Goal: Transaction & Acquisition: Purchase product/service

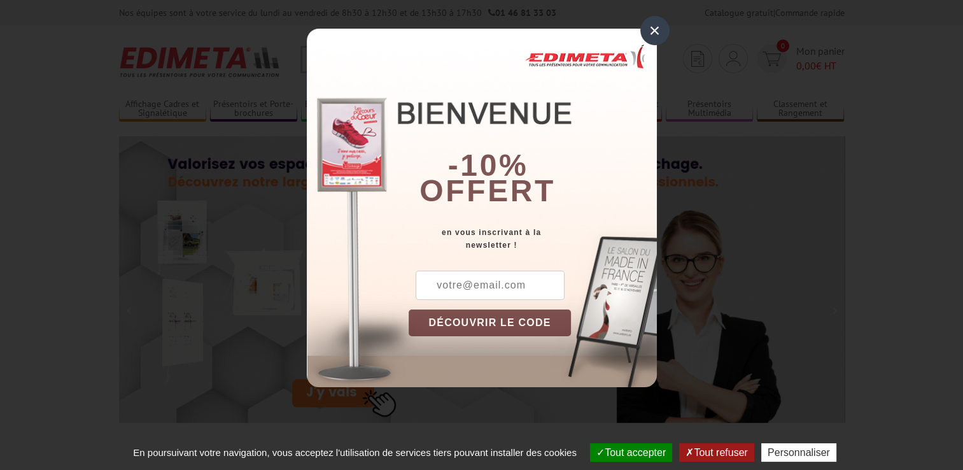
click at [654, 28] on div "×" at bounding box center [655, 30] width 29 height 29
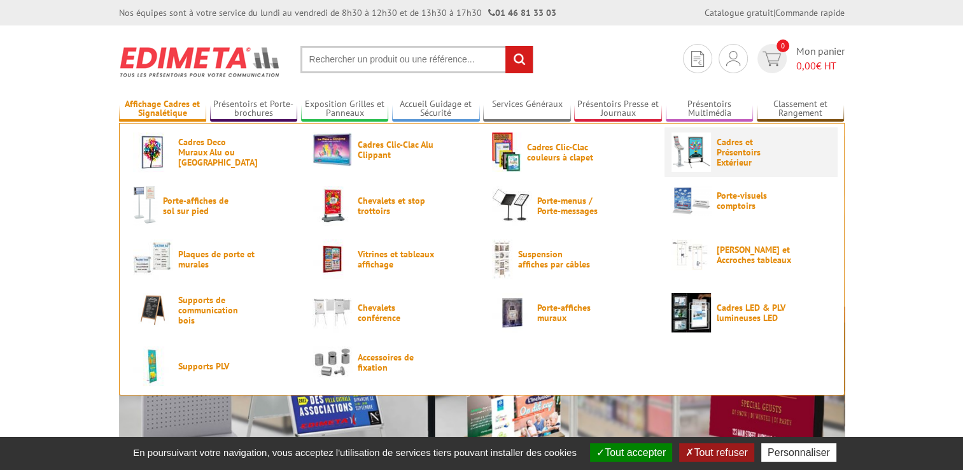
click at [725, 148] on span "Cadres et Présentoirs Extérieur" at bounding box center [755, 152] width 76 height 31
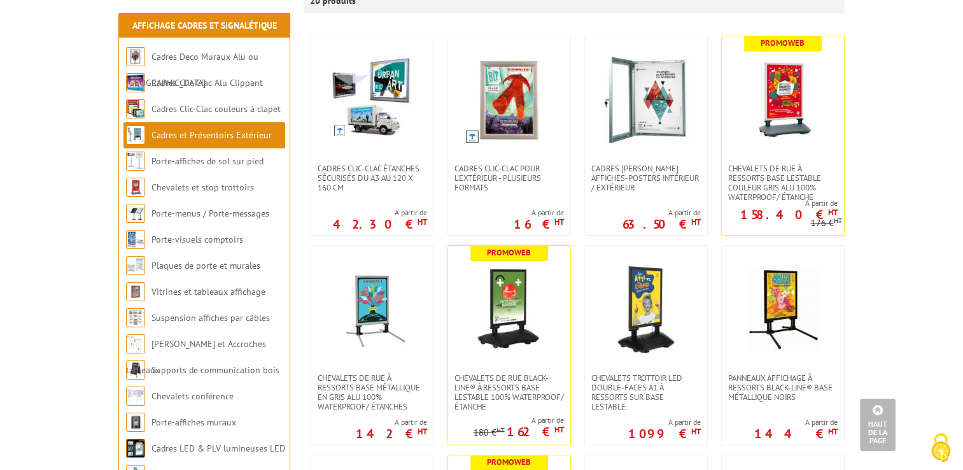
scroll to position [255, 0]
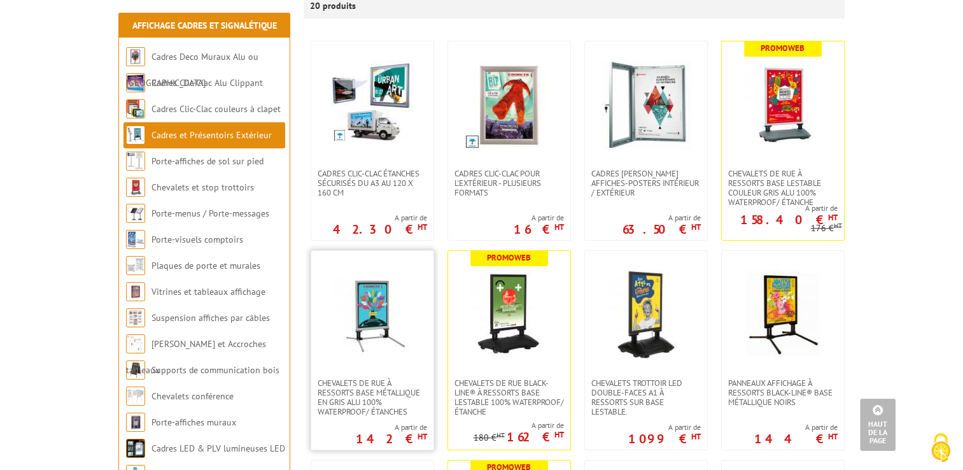
click at [378, 318] on img at bounding box center [372, 314] width 89 height 89
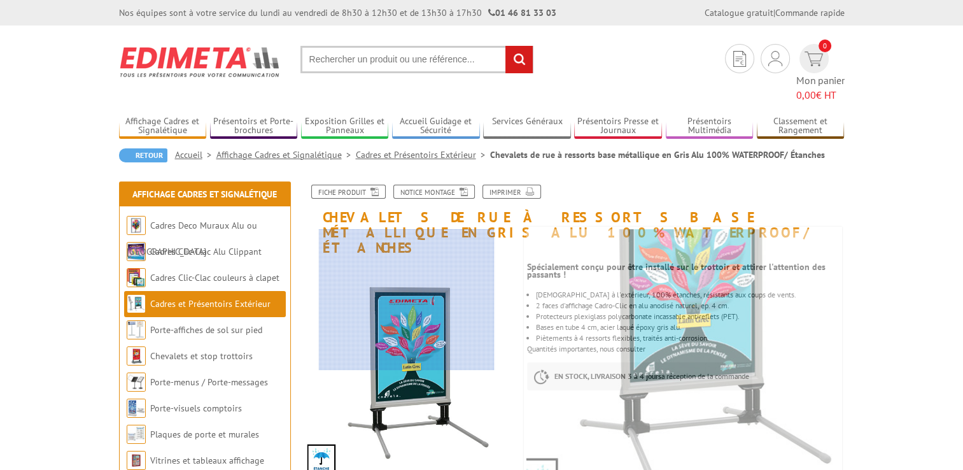
click at [407, 299] on div at bounding box center [407, 299] width 176 height 140
